Goal: Task Accomplishment & Management: Manage account settings

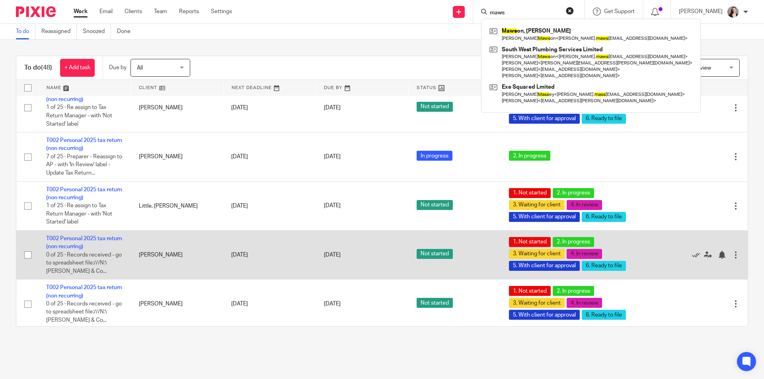
scroll to position [1165, 0]
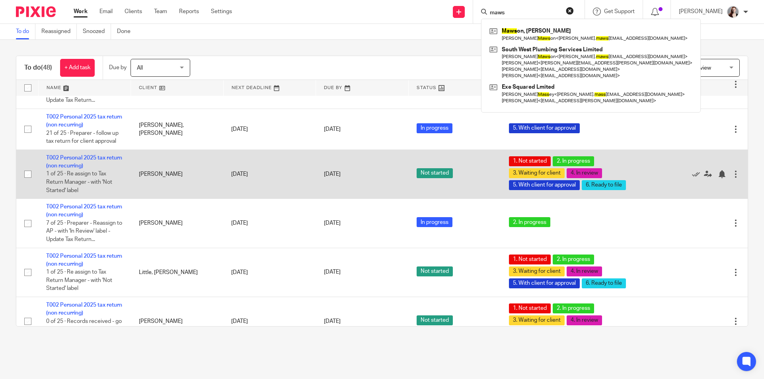
click at [92, 150] on td "T002 Personal 2025 tax return (non recurring) 1 of 25 · Re assign to Tax Return…" at bounding box center [84, 174] width 93 height 49
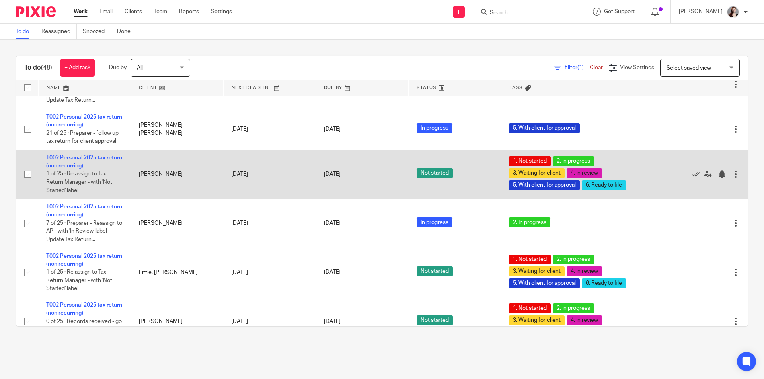
click at [94, 155] on link "T002 Personal 2025 tax return (non recurring)" at bounding box center [84, 162] width 76 height 14
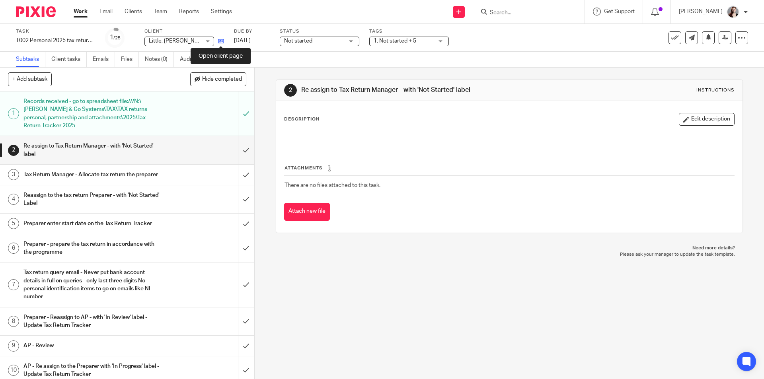
click at [222, 42] on icon at bounding box center [221, 41] width 6 height 6
click at [240, 256] on input "submit" at bounding box center [127, 248] width 254 height 28
click at [235, 225] on input "submit" at bounding box center [127, 224] width 254 height 20
click at [238, 201] on input "submit" at bounding box center [127, 199] width 254 height 28
click at [238, 182] on input "submit" at bounding box center [127, 175] width 254 height 20
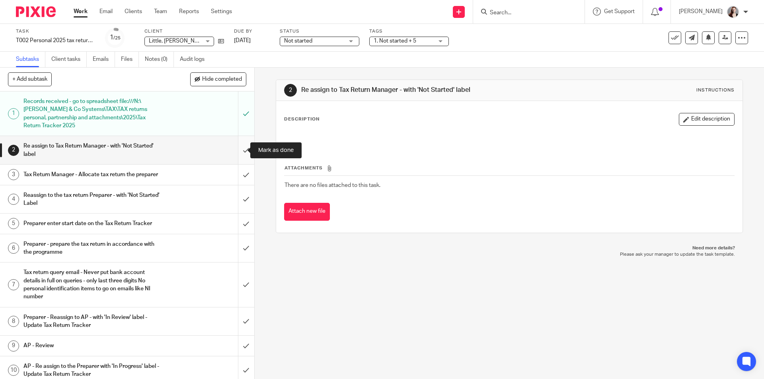
click at [235, 142] on input "submit" at bounding box center [127, 150] width 254 height 28
click at [223, 41] on icon at bounding box center [221, 41] width 6 height 6
click at [239, 256] on input "submit" at bounding box center [127, 248] width 254 height 28
click at [237, 234] on input "submit" at bounding box center [127, 224] width 254 height 20
click at [237, 203] on input "submit" at bounding box center [127, 199] width 254 height 28
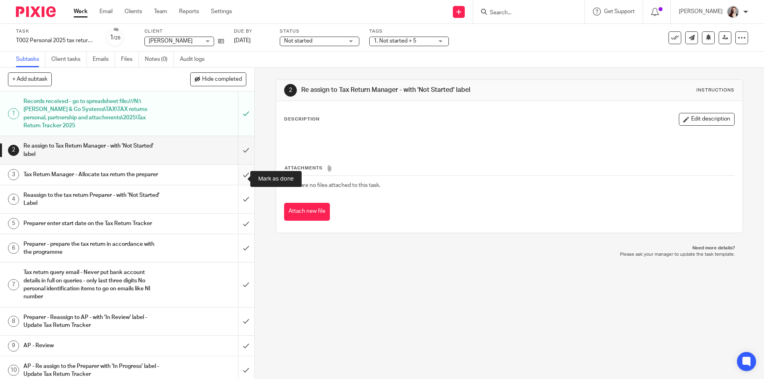
click at [237, 184] on input "submit" at bounding box center [127, 175] width 254 height 20
click at [237, 154] on input "submit" at bounding box center [127, 150] width 254 height 28
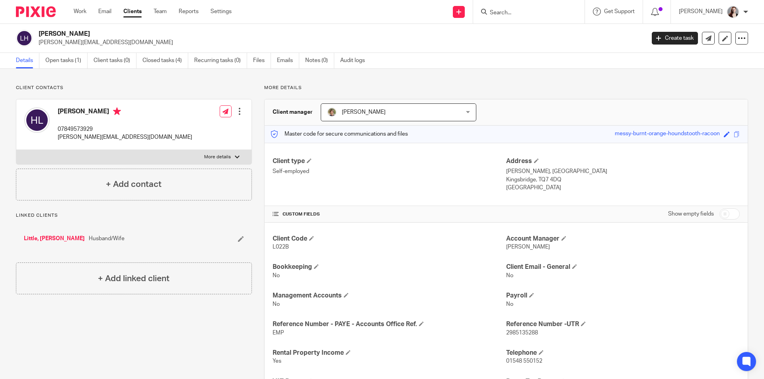
click at [78, 131] on p "07849573929" at bounding box center [125, 129] width 135 height 8
copy p "07849573929"
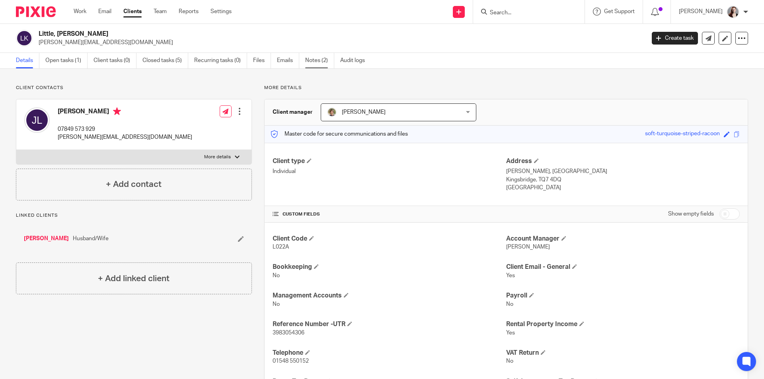
click at [318, 60] on link "Notes (2)" at bounding box center [319, 61] width 29 height 16
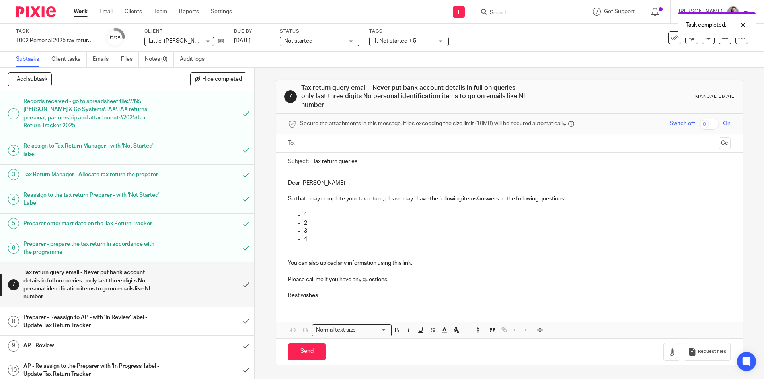
click at [338, 43] on span "Not started" at bounding box center [314, 41] width 60 height 8
click at [329, 69] on li "In progress" at bounding box center [319, 70] width 79 height 16
click at [390, 41] on span "1. Not started + 5" at bounding box center [395, 41] width 43 height 6
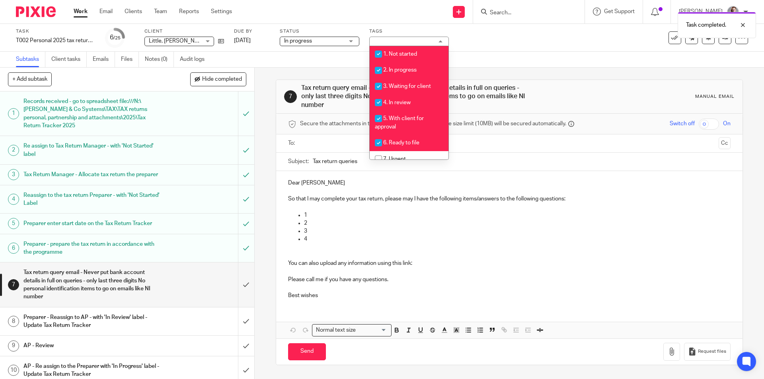
click at [394, 56] on span "1. Not started" at bounding box center [400, 54] width 34 height 6
checkbox input "false"
click at [403, 82] on li "3. Waiting for client" at bounding box center [409, 86] width 79 height 16
checkbox input "false"
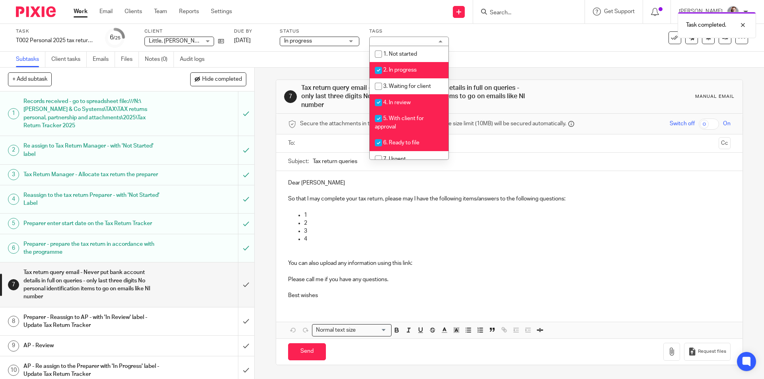
click at [404, 101] on span "4. In review" at bounding box center [396, 103] width 27 height 6
checkbox input "false"
click at [403, 121] on span "5. With client for approval" at bounding box center [399, 123] width 49 height 14
checkbox input "false"
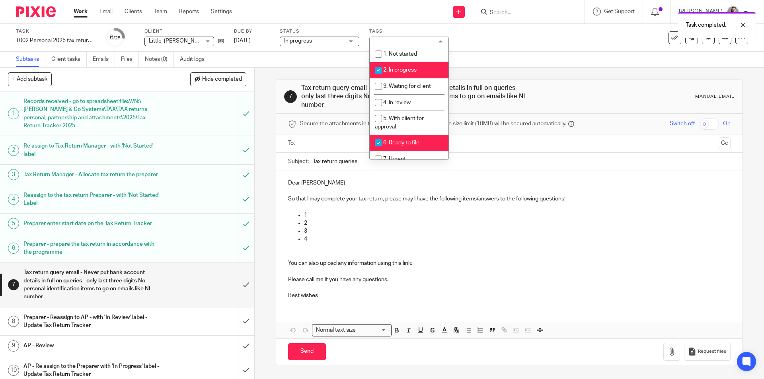
click at [400, 144] on span "6. Ready to file" at bounding box center [401, 143] width 36 height 6
checkbox input "false"
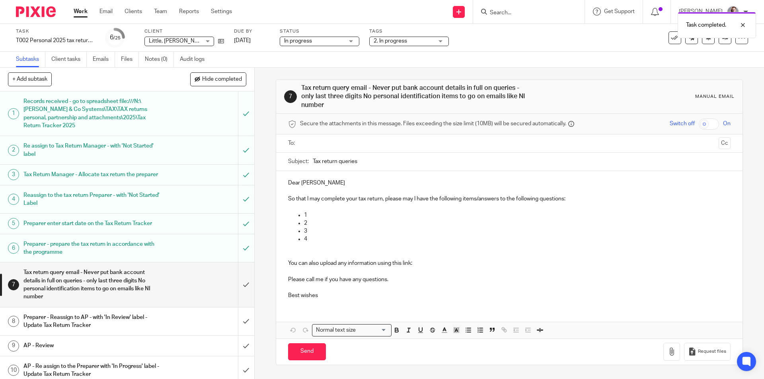
click at [269, 111] on div "7 Tax return query email - Never put bank account details in full on queries - …" at bounding box center [509, 224] width 509 height 312
click at [404, 41] on span "1. Not started + 5" at bounding box center [395, 41] width 43 height 6
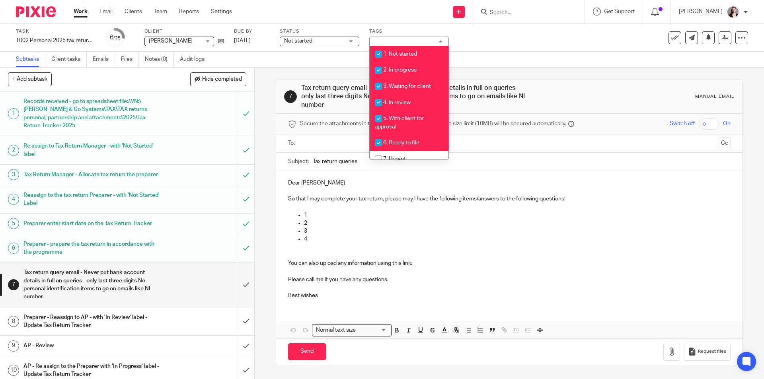
click at [412, 58] on li "1. Not started" at bounding box center [409, 54] width 79 height 16
checkbox input "false"
click at [410, 83] on li "3. Waiting for client" at bounding box center [409, 86] width 79 height 16
checkbox input "false"
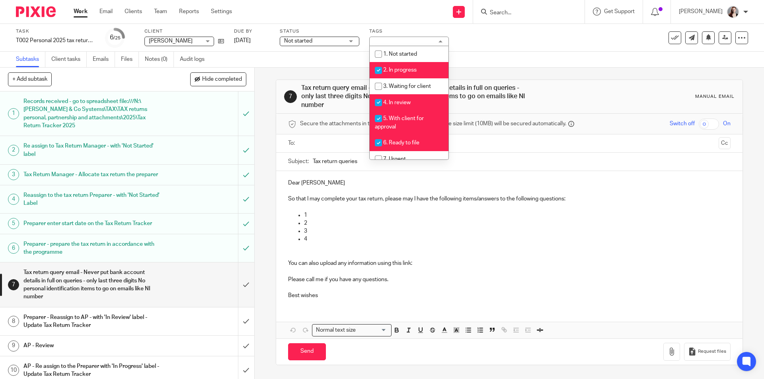
click at [407, 106] on li "4. In review" at bounding box center [409, 102] width 79 height 16
checkbox input "false"
drag, startPoint x: 408, startPoint y: 121, endPoint x: 410, endPoint y: 125, distance: 4.8
click at [409, 123] on li "5. With client for approval" at bounding box center [409, 123] width 79 height 24
checkbox input "false"
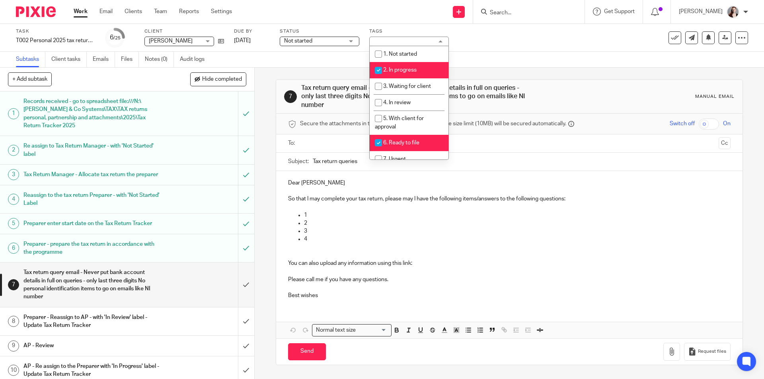
click at [410, 140] on span "6. Ready to file" at bounding box center [401, 143] width 36 height 6
checkbox input "false"
click at [266, 132] on div "7 Tax return query email - Never put bank account details in full on queries - …" at bounding box center [509, 224] width 509 height 312
